Goal: Answer question/provide support

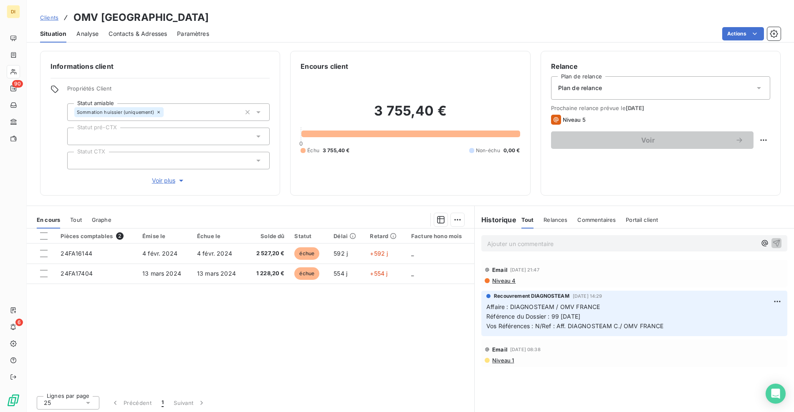
click at [500, 283] on span "Niveau 4" at bounding box center [503, 281] width 24 height 7
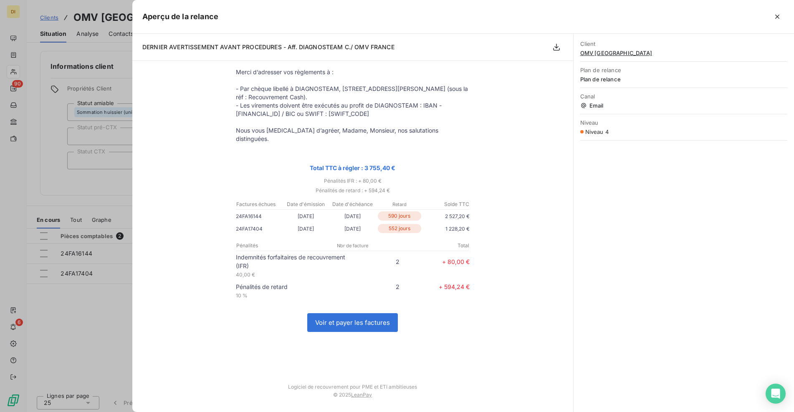
scroll to position [369, 0]
click at [80, 189] on div at bounding box center [397, 206] width 794 height 412
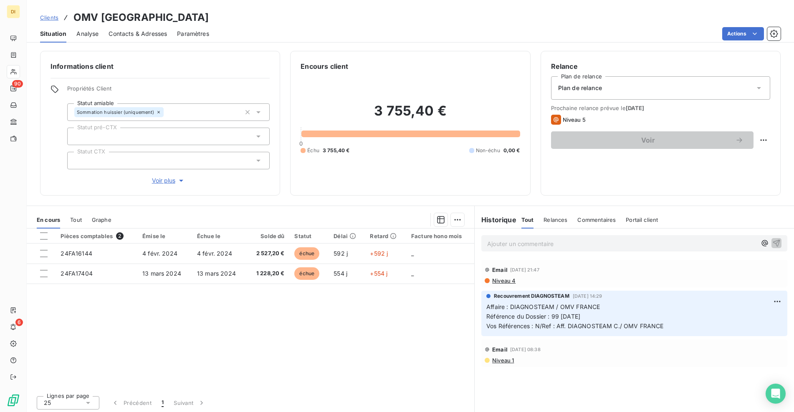
scroll to position [2, 0]
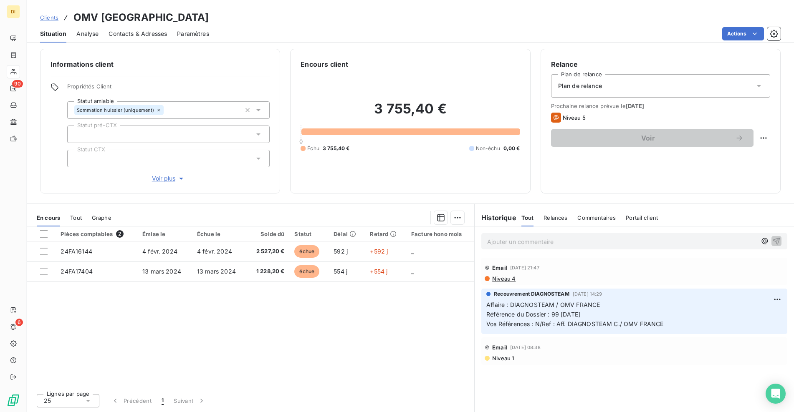
click at [496, 240] on p "Ajouter un commentaire ﻿" at bounding box center [621, 242] width 269 height 10
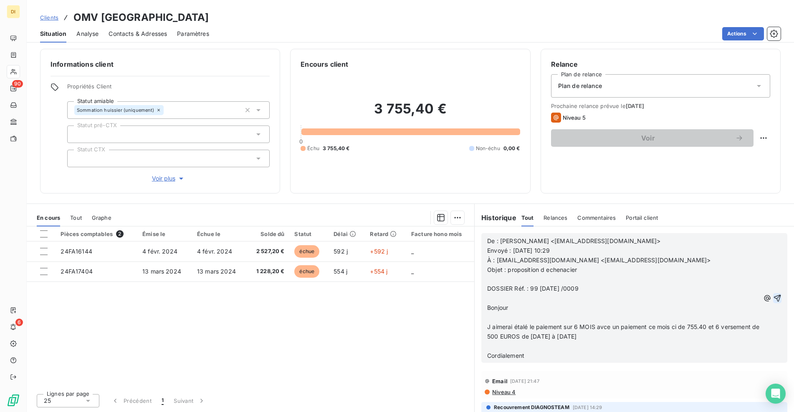
click at [774, 299] on icon "button" at bounding box center [777, 298] width 7 height 7
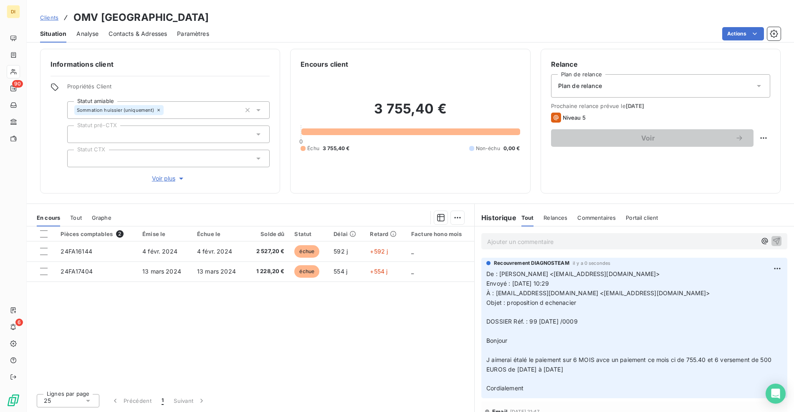
scroll to position [0, 0]
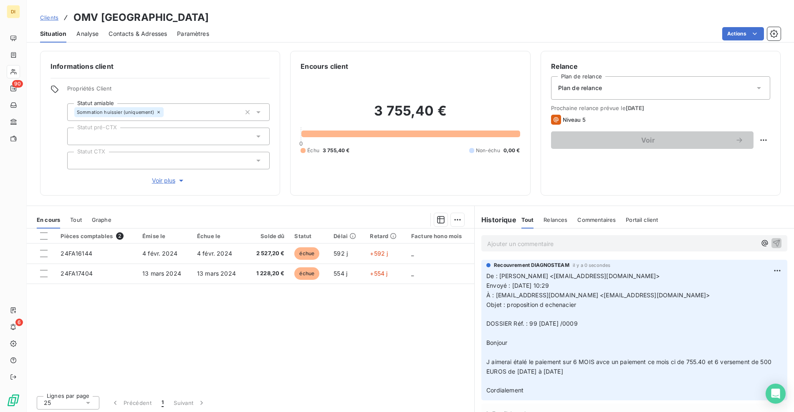
click at [496, 243] on p "Ajouter un commentaire ﻿" at bounding box center [621, 244] width 269 height 10
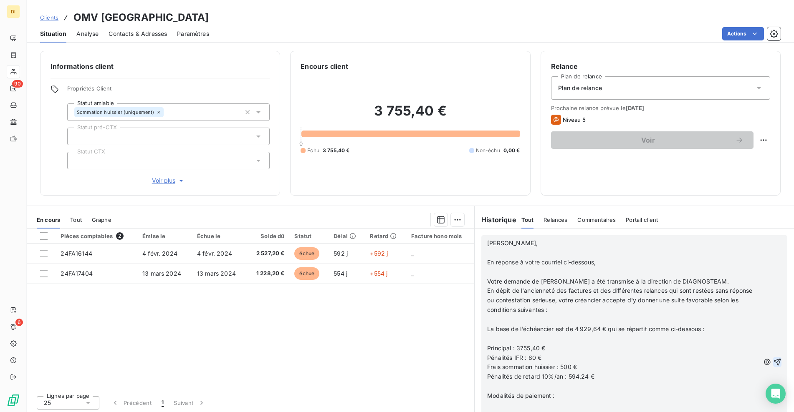
click at [773, 359] on icon "button" at bounding box center [777, 362] width 8 height 8
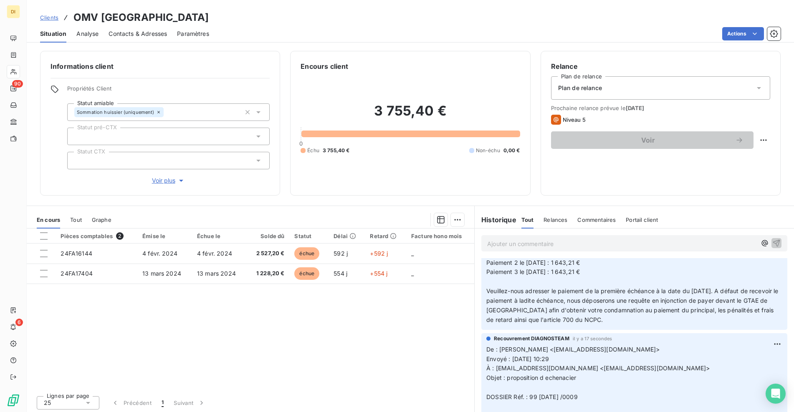
scroll to position [97, 0]
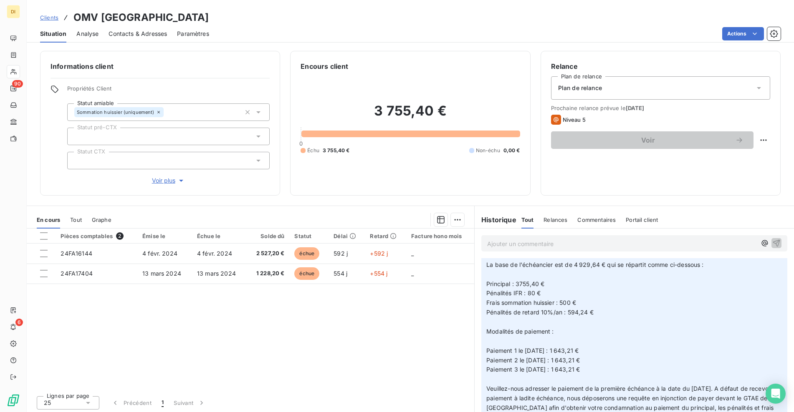
drag, startPoint x: 606, startPoint y: 368, endPoint x: 480, endPoint y: 283, distance: 151.8
click at [481, 283] on div "Recouvrement DIAGNOSTEAM il y a 0 secondes [PERSON_NAME] Monsieur, ﻿ En réponse…" at bounding box center [634, 295] width 306 height 265
copy p "Principal : 3755,40 € Pénalités IFR : 80 € Frais sommation huissier : 500 € Pén…"
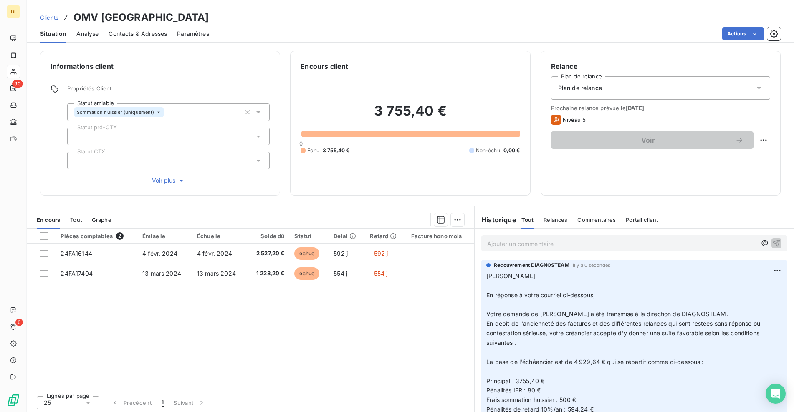
click at [527, 297] on span "En réponse à votre courriel ci-dessous," at bounding box center [540, 295] width 109 height 7
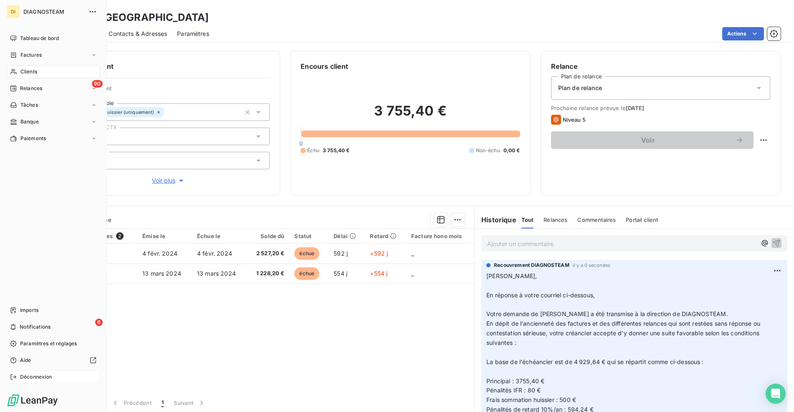
drag, startPoint x: 23, startPoint y: 378, endPoint x: 28, endPoint y: 374, distance: 6.8
click at [23, 378] on span "Déconnexion" at bounding box center [36, 378] width 32 height 8
